Goal: Information Seeking & Learning: Learn about a topic

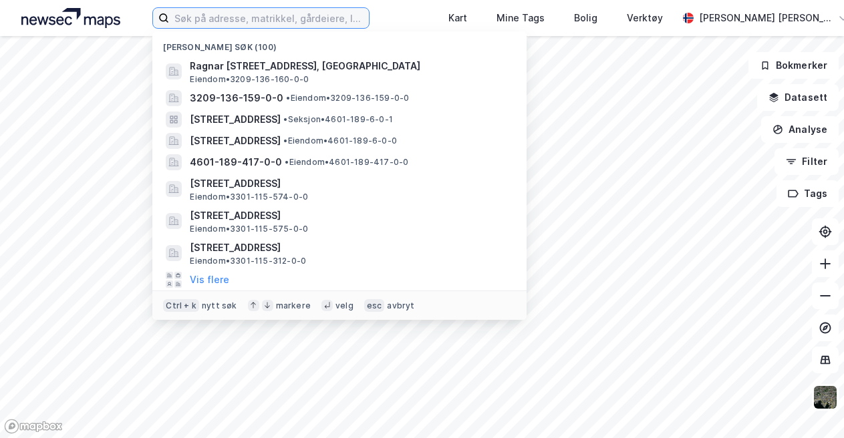
click at [218, 11] on input at bounding box center [269, 18] width 200 height 20
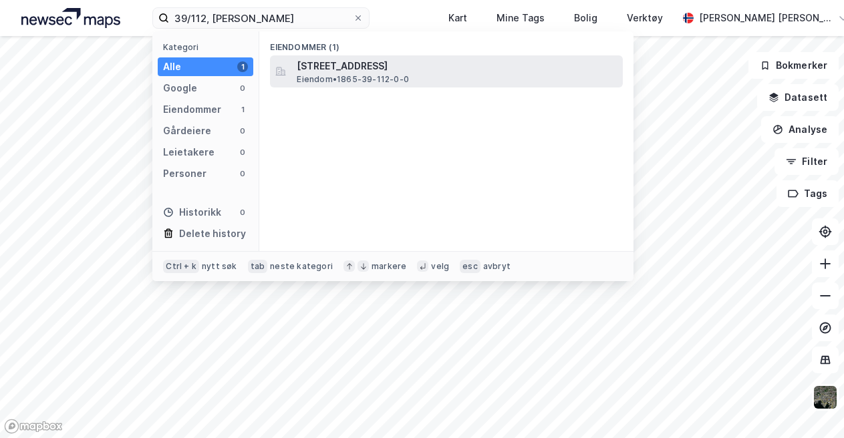
click at [388, 70] on span "[STREET_ADDRESS]" at bounding box center [457, 66] width 321 height 16
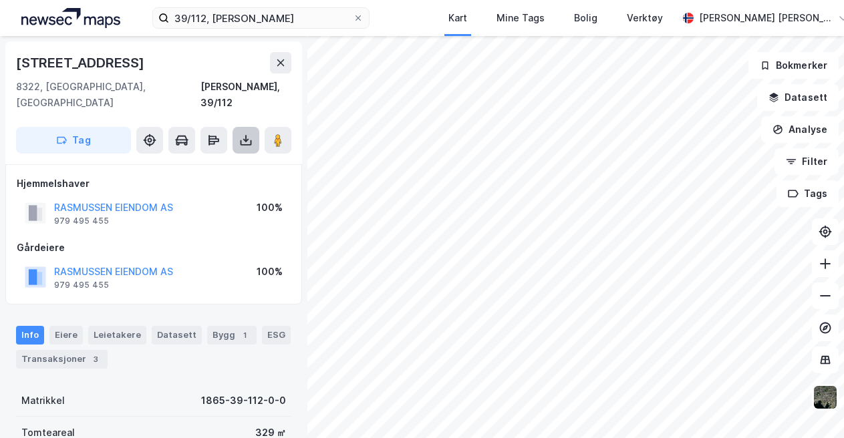
click at [249, 134] on icon at bounding box center [245, 140] width 13 height 13
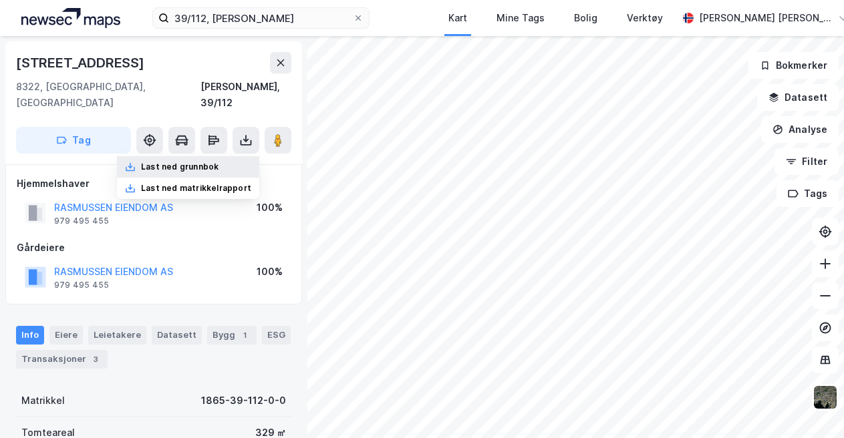
click at [198, 162] on div "Last ned grunnbok" at bounding box center [180, 167] width 78 height 11
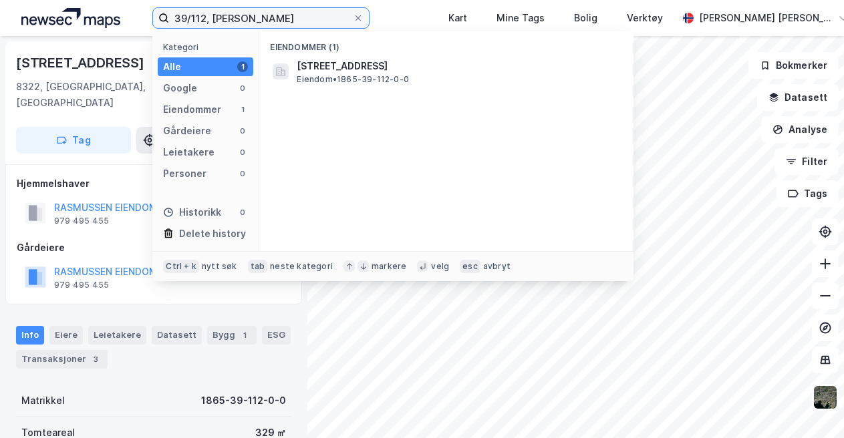
drag, startPoint x: 205, startPoint y: 15, endPoint x: 190, endPoint y: 19, distance: 14.4
click at [190, 19] on input "39/112, [PERSON_NAME]" at bounding box center [261, 18] width 184 height 20
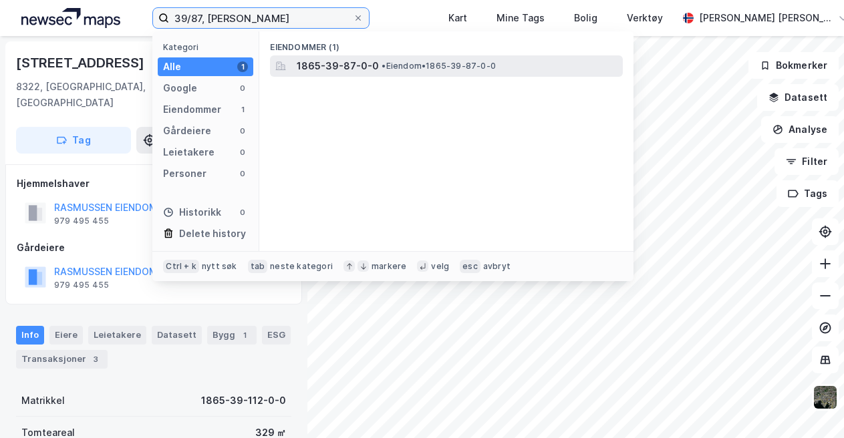
type input "39/87, [PERSON_NAME]"
click at [346, 58] on span "1865-39-87-0-0" at bounding box center [338, 66] width 82 height 16
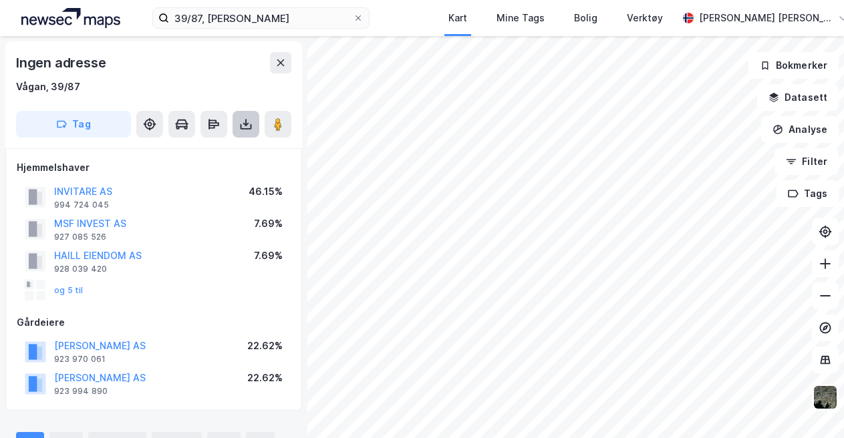
click at [245, 132] on button at bounding box center [246, 124] width 27 height 27
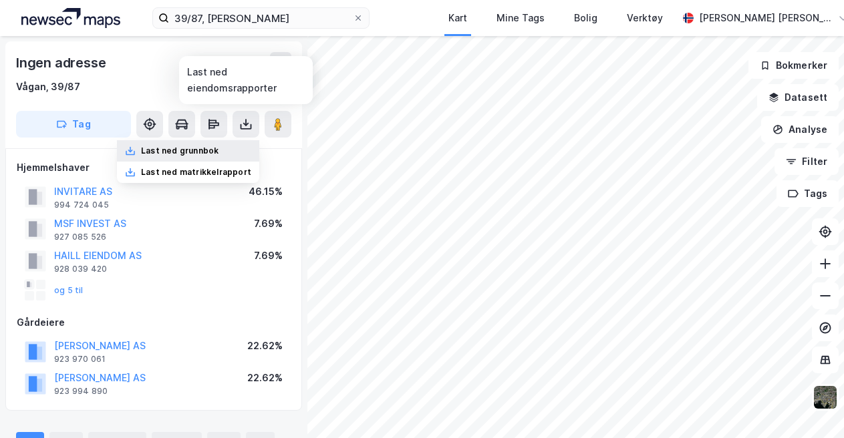
click at [206, 158] on div "Last ned grunnbok" at bounding box center [188, 150] width 142 height 21
